Goal: Communication & Community: Answer question/provide support

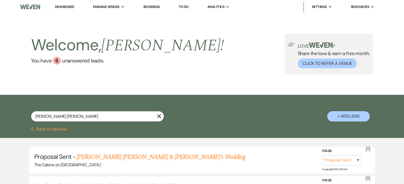
select select "6"
select select "8"
click at [74, 9] on link "Dashboard" at bounding box center [64, 7] width 19 height 5
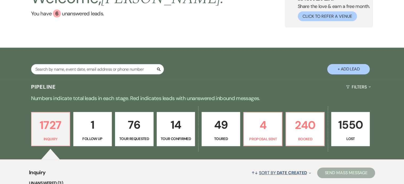
scroll to position [106, 0]
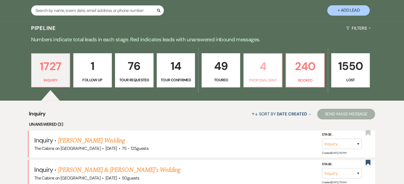
click at [270, 75] on p "4" at bounding box center [263, 67] width 32 height 18
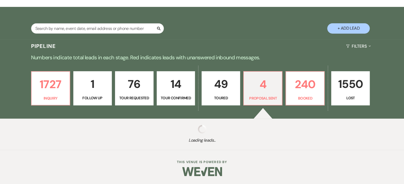
select select "6"
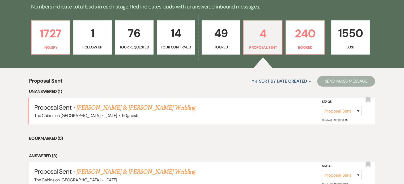
scroll to position [186, 0]
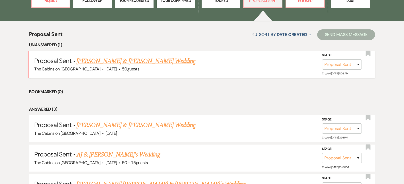
click at [126, 66] on link "[PERSON_NAME] & [PERSON_NAME] Wedding" at bounding box center [135, 62] width 119 height 10
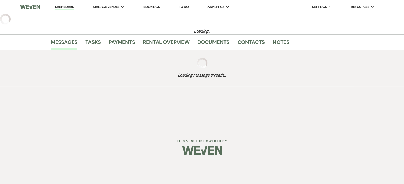
select select "6"
select select "5"
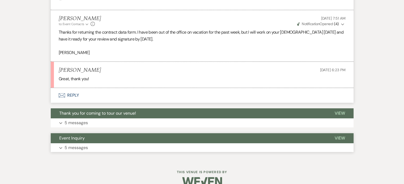
scroll to position [333, 0]
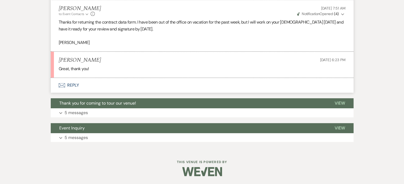
click at [94, 78] on button "Envelope Reply" at bounding box center [202, 85] width 303 height 15
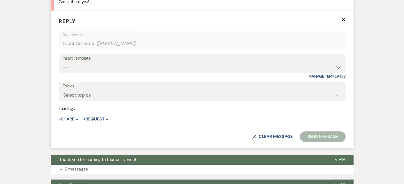
scroll to position [370, 0]
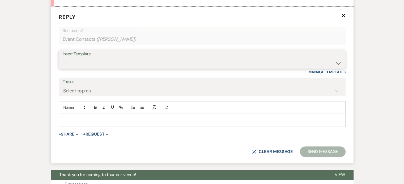
click at [91, 68] on select "-- Initial Inquiry Response Tour Request Response Follow Up Copy of Initial Inq…" at bounding box center [202, 63] width 279 height 10
select select "777"
click at [80, 68] on select "-- Initial Inquiry Response Tour Request Response Follow Up Copy of Initial Inq…" at bounding box center [202, 63] width 279 height 10
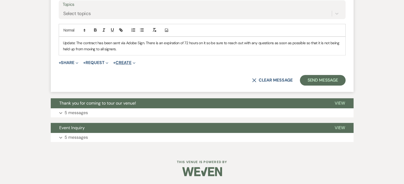
scroll to position [477, 0]
click at [300, 86] on button "Send Message" at bounding box center [322, 80] width 45 height 11
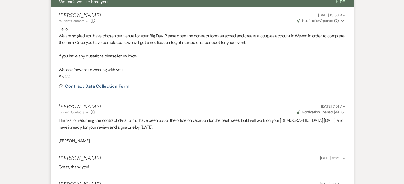
scroll to position [0, 0]
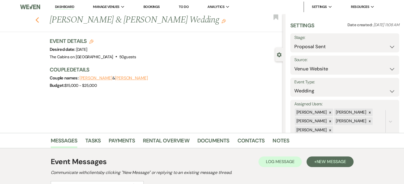
click at [39, 23] on use "button" at bounding box center [36, 20] width 3 height 6
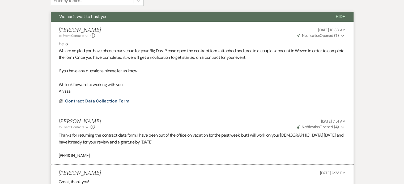
select select "6"
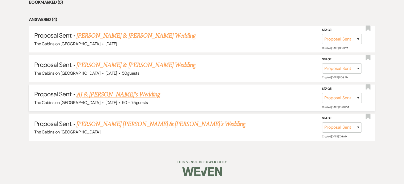
click at [126, 100] on link "AJ & [PERSON_NAME]'s Wedding" at bounding box center [117, 95] width 83 height 10
select select "6"
select select "5"
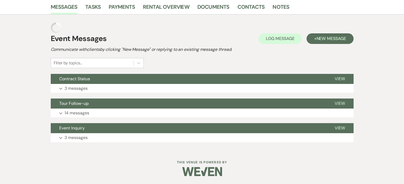
scroll to position [148, 0]
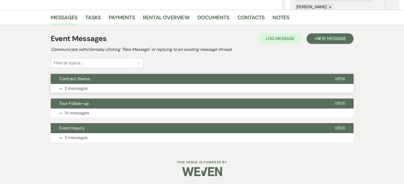
click at [88, 85] on p "3 messages" at bounding box center [75, 88] width 23 height 7
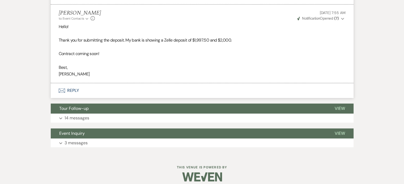
click at [99, 98] on button "Envelope Reply" at bounding box center [202, 90] width 303 height 15
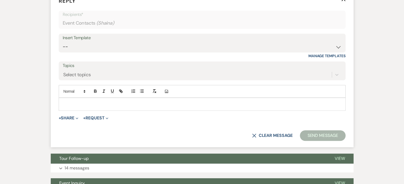
scroll to position [380, 0]
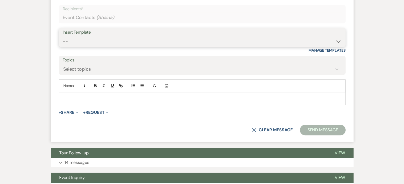
click at [104, 46] on select "-- Initial Inquiry Response Tour Request Response Follow Up Copy of Initial Inq…" at bounding box center [202, 41] width 279 height 10
select select "777"
click at [80, 46] on select "-- Initial Inquiry Response Tour Request Response Follow Up Copy of Initial Inq…" at bounding box center [202, 41] width 279 height 10
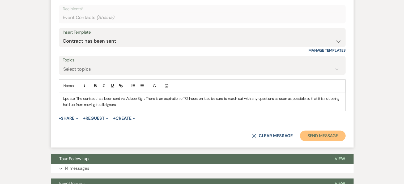
click at [300, 141] on button "Send Message" at bounding box center [322, 136] width 45 height 11
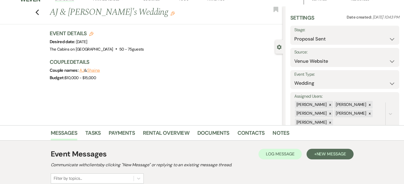
scroll to position [0, 0]
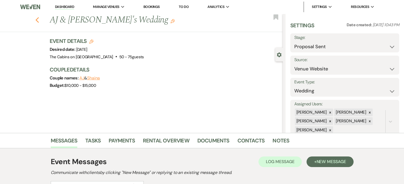
click at [39, 22] on icon "Previous" at bounding box center [37, 20] width 4 height 6
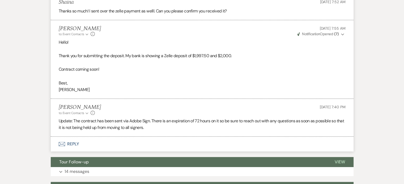
select select "6"
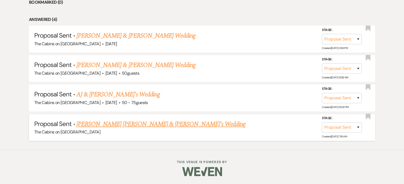
click at [115, 129] on link "[PERSON_NAME] [PERSON_NAME] & [PERSON_NAME]'s Wedding" at bounding box center [160, 125] width 169 height 10
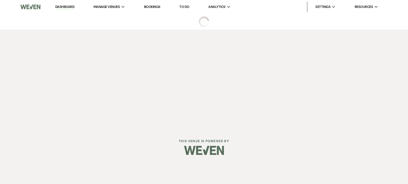
select select "6"
select select "19"
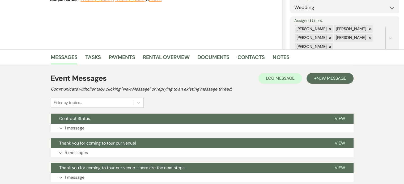
scroll to position [133, 0]
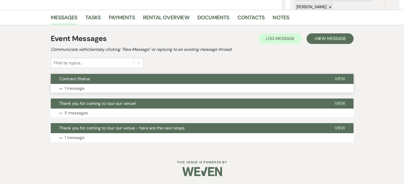
click at [104, 84] on button "Contract Status" at bounding box center [188, 79] width 275 height 10
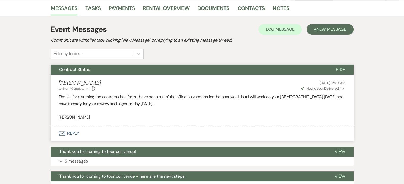
click at [96, 141] on button "Envelope Reply" at bounding box center [202, 133] width 303 height 15
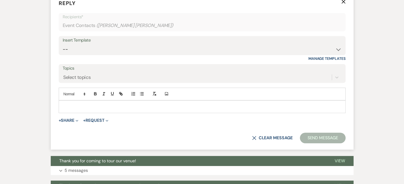
scroll to position [270, 0]
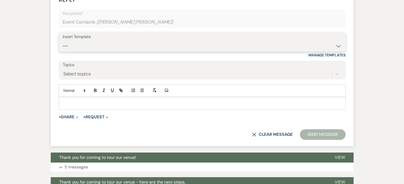
click at [95, 51] on select "-- Initial Inquiry Response Tour Request Response Follow Up Copy of Initial Inq…" at bounding box center [202, 46] width 279 height 10
select select "777"
click at [80, 51] on select "-- Initial Inquiry Response Tour Request Response Follow Up Copy of Initial Inq…" at bounding box center [202, 46] width 279 height 10
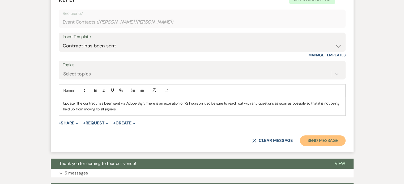
click at [300, 146] on button "Send Message" at bounding box center [322, 141] width 45 height 11
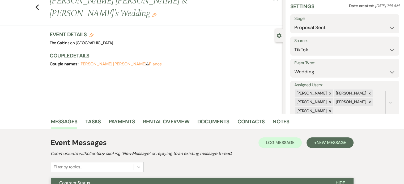
scroll to position [0, 0]
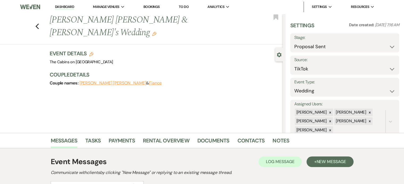
click at [65, 9] on link "Dashboard" at bounding box center [64, 7] width 19 height 5
